Goal: Task Accomplishment & Management: Manage account settings

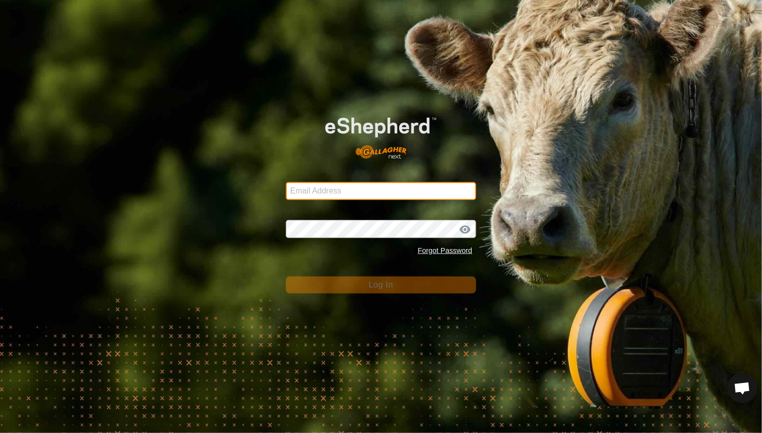
type input "[EMAIL_ADDRESS][DOMAIN_NAME]"
click at [362, 288] on button "Log In" at bounding box center [381, 285] width 191 height 17
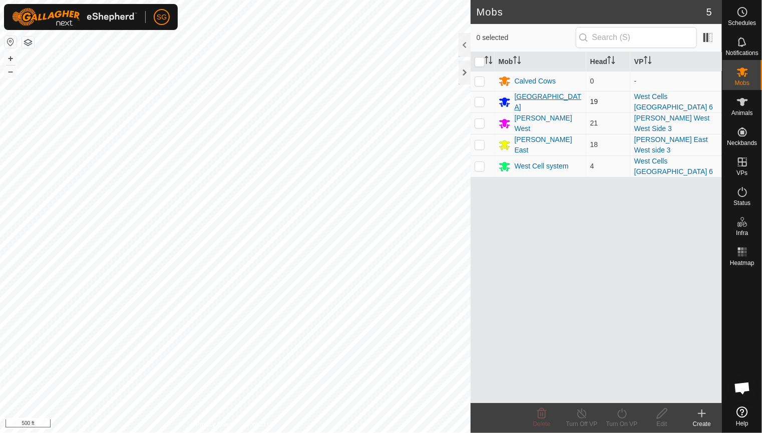
click at [514, 104] on div "[GEOGRAPHIC_DATA]" at bounding box center [548, 102] width 68 height 21
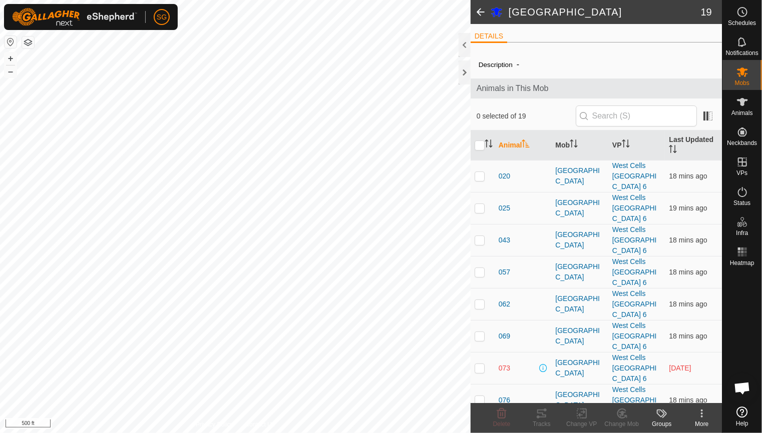
click at [477, 368] on p-checkbox at bounding box center [479, 368] width 10 height 8
checkbox input "true"
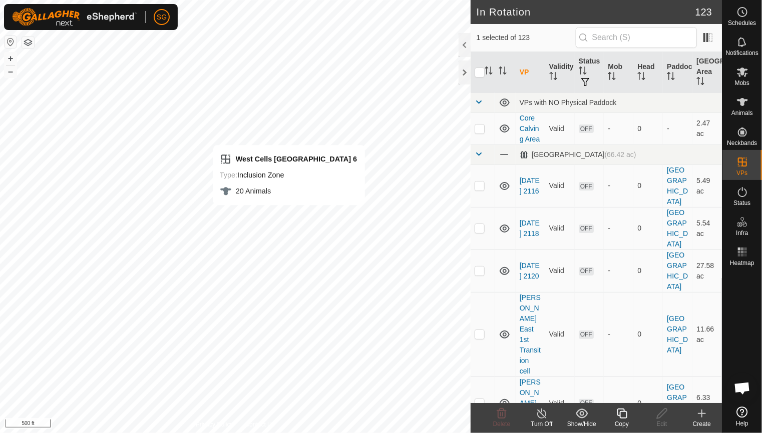
checkbox input "false"
checkbox input "true"
click at [285, 0] on html "SG Schedules Notifications Mobs Animals Neckbands VPs Status Infra Heatmap Help…" at bounding box center [381, 216] width 762 height 433
